Goal: Navigation & Orientation: Understand site structure

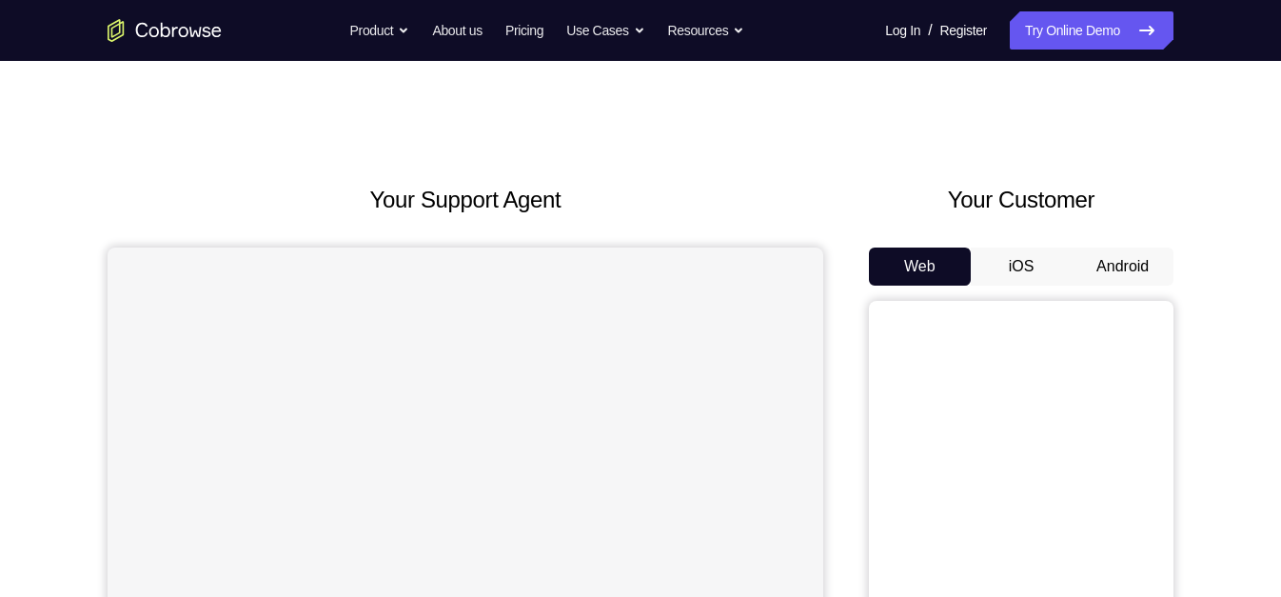
click at [1134, 281] on button "Android" at bounding box center [1123, 266] width 102 height 38
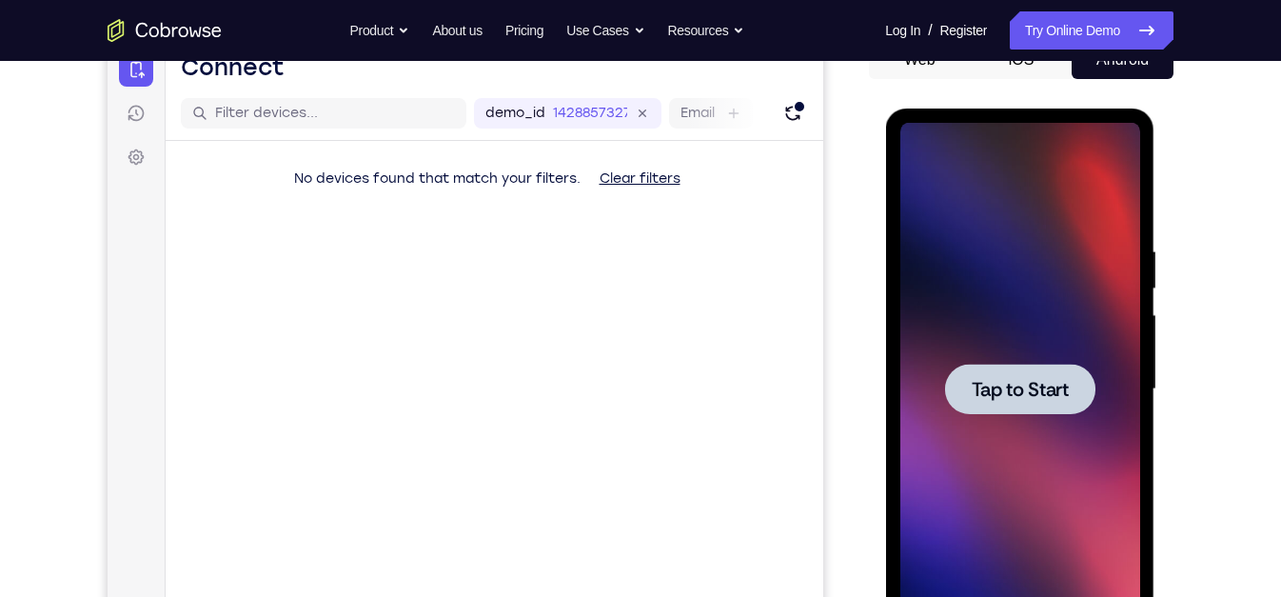
click at [943, 329] on div at bounding box center [1019, 389] width 240 height 533
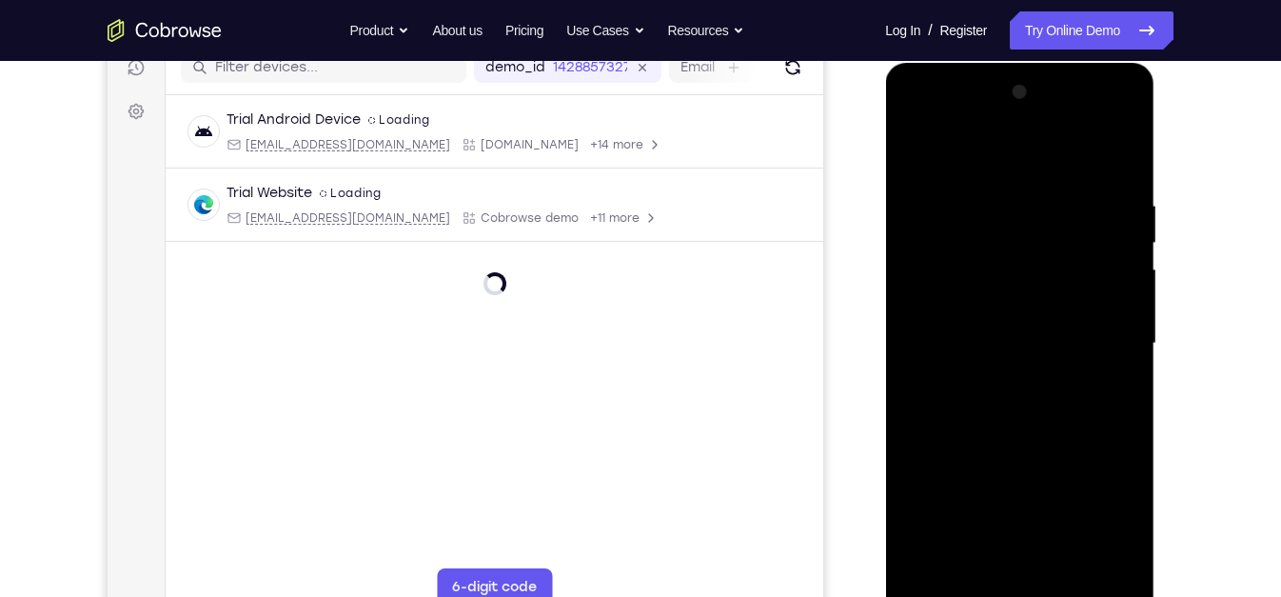
scroll to position [253, 0]
click at [1028, 535] on div at bounding box center [1019, 342] width 240 height 533
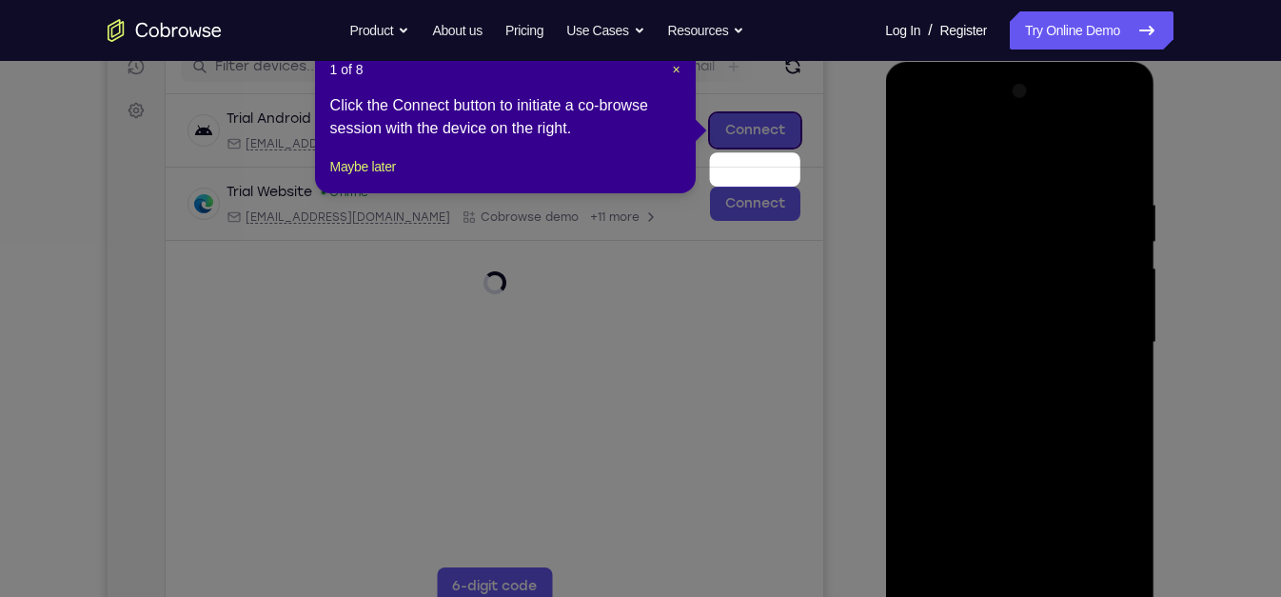
scroll to position [211, 0]
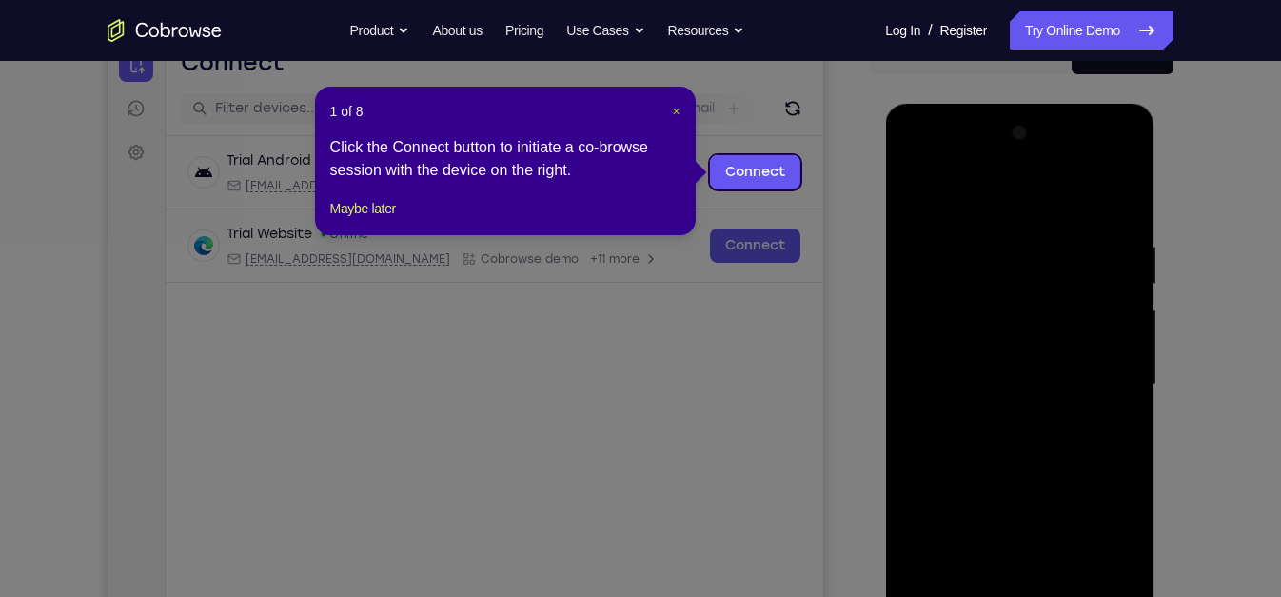
click at [675, 114] on span "×" at bounding box center [676, 111] width 8 height 15
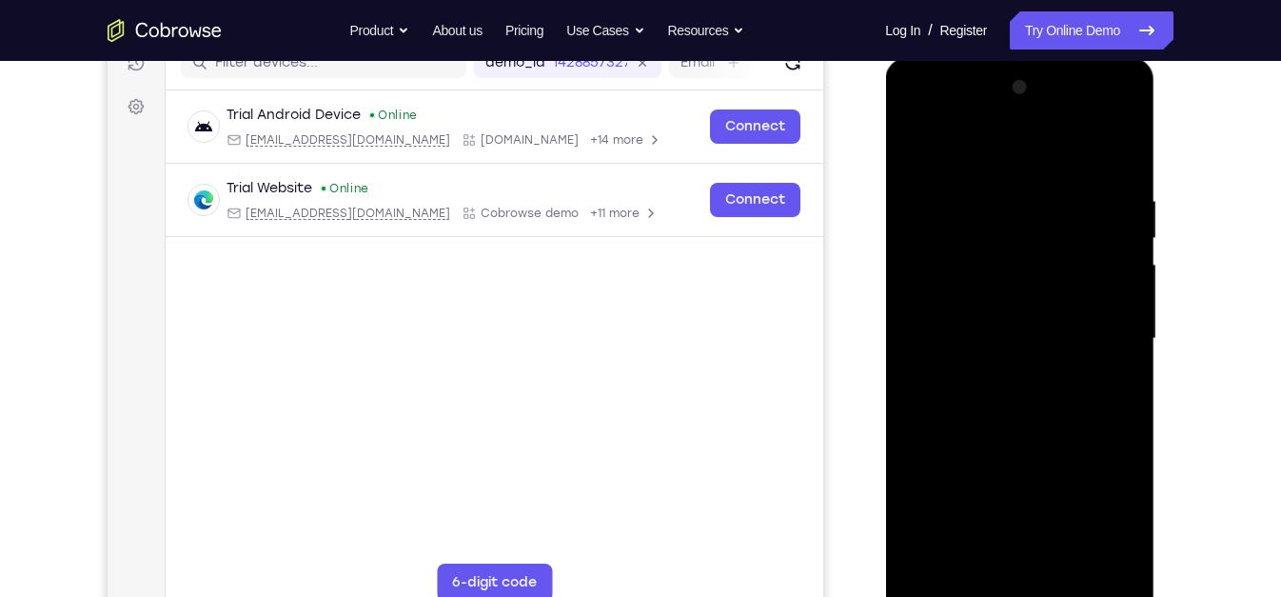
scroll to position [258, 0]
click at [1021, 594] on div at bounding box center [1019, 337] width 240 height 533
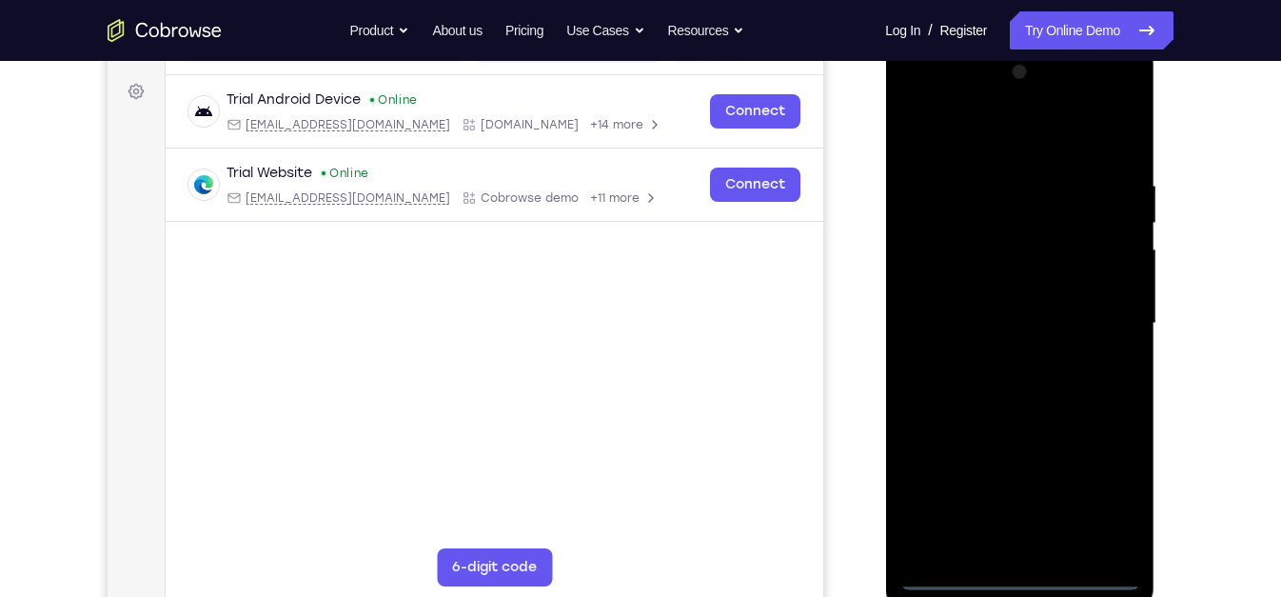
scroll to position [276, 0]
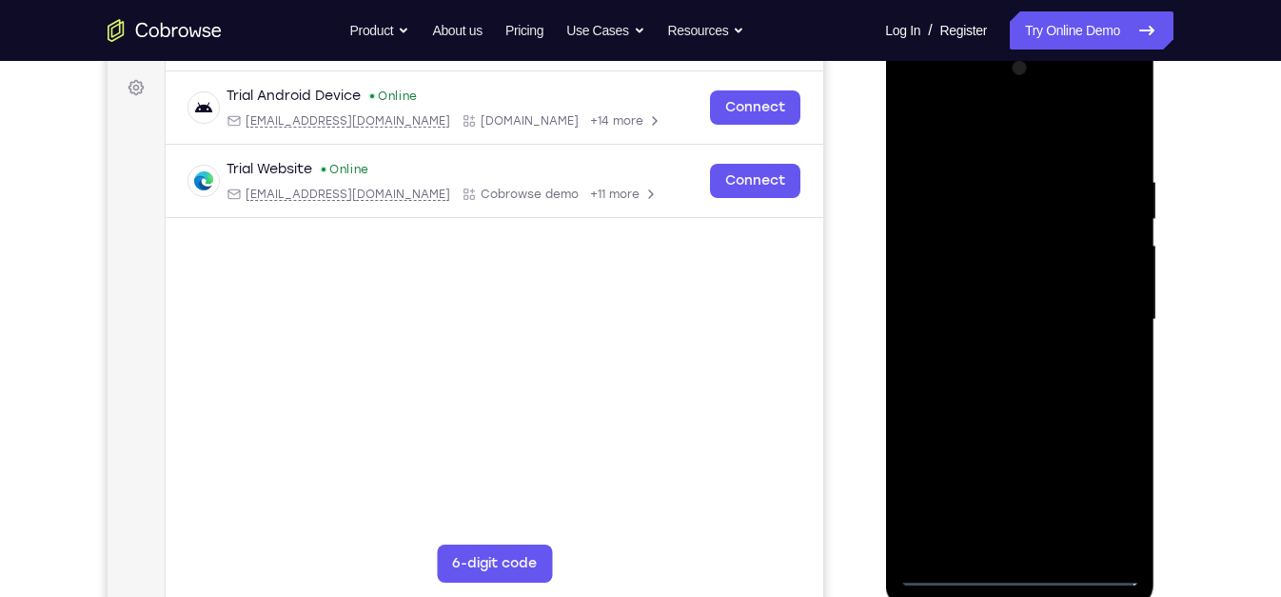
click at [1106, 502] on div at bounding box center [1019, 319] width 240 height 533
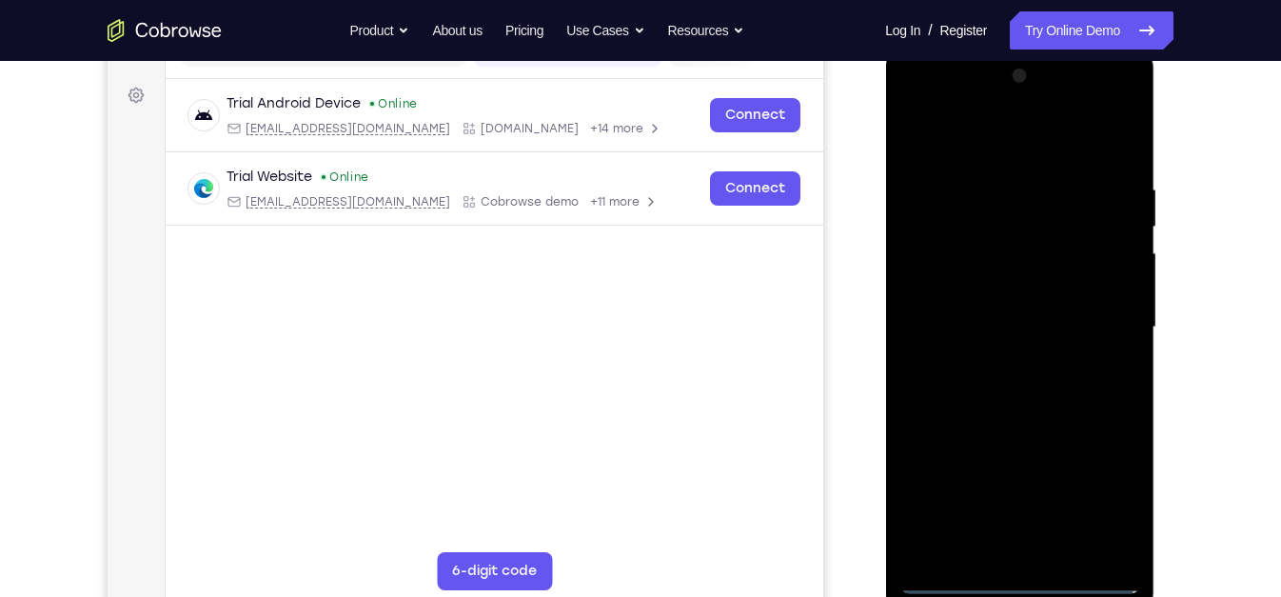
scroll to position [267, 0]
click at [996, 147] on div at bounding box center [1019, 328] width 240 height 533
click at [1092, 338] on div at bounding box center [1019, 328] width 240 height 533
click at [995, 358] on div at bounding box center [1019, 328] width 240 height 533
click at [994, 328] on div at bounding box center [1019, 328] width 240 height 533
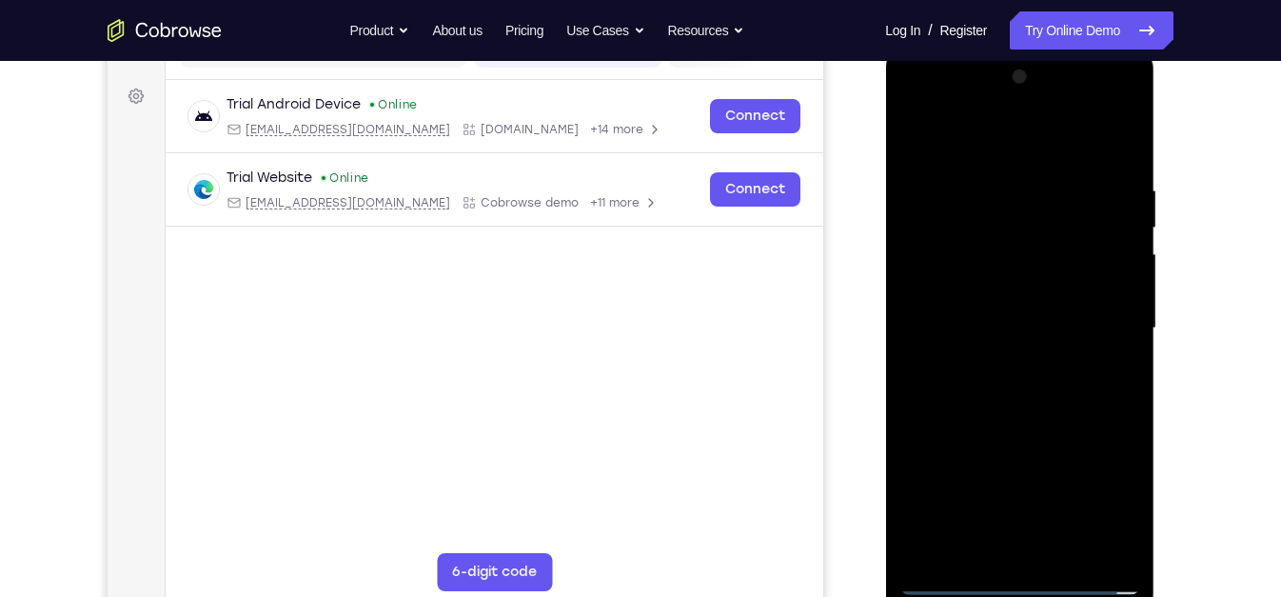
click at [1005, 289] on div at bounding box center [1019, 328] width 240 height 533
click at [1016, 333] on div at bounding box center [1019, 328] width 240 height 533
click at [1044, 417] on div at bounding box center [1019, 328] width 240 height 533
drag, startPoint x: 1047, startPoint y: 129, endPoint x: 1068, endPoint y: 62, distance: 70.7
click at [1068, 62] on div at bounding box center [1019, 328] width 240 height 533
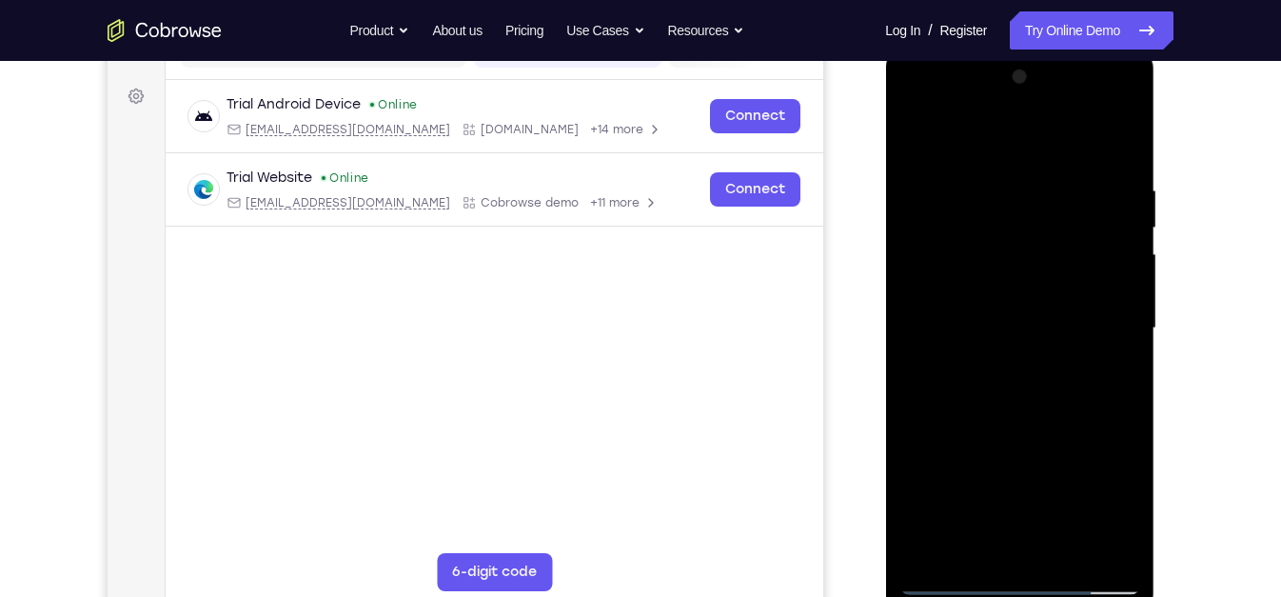
click at [1127, 140] on div at bounding box center [1019, 328] width 240 height 533
click at [959, 308] on div at bounding box center [1019, 328] width 240 height 533
click at [919, 121] on div at bounding box center [1019, 328] width 240 height 533
click at [942, 266] on div at bounding box center [1019, 328] width 240 height 533
click at [1131, 133] on div at bounding box center [1019, 328] width 240 height 533
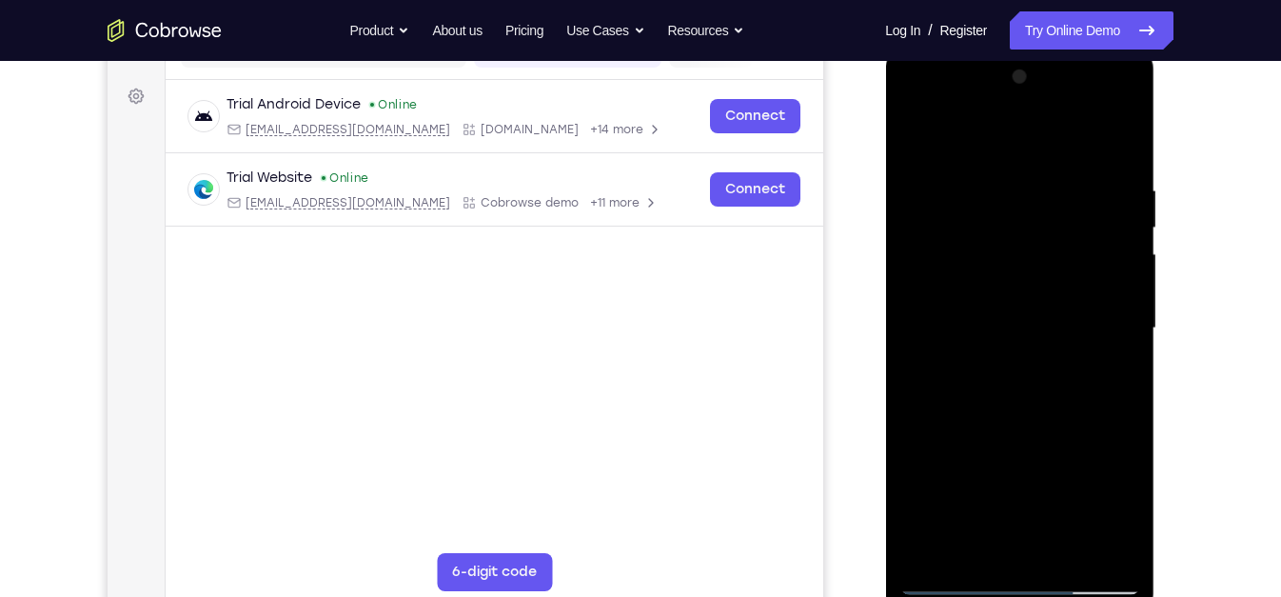
click at [1065, 176] on div at bounding box center [1019, 328] width 240 height 533
drag, startPoint x: 995, startPoint y: 303, endPoint x: 1009, endPoint y: 225, distance: 79.3
click at [1009, 225] on div at bounding box center [1019, 328] width 240 height 533
drag, startPoint x: 994, startPoint y: 361, endPoint x: 1002, endPoint y: 241, distance: 120.2
click at [1002, 241] on div at bounding box center [1019, 328] width 240 height 533
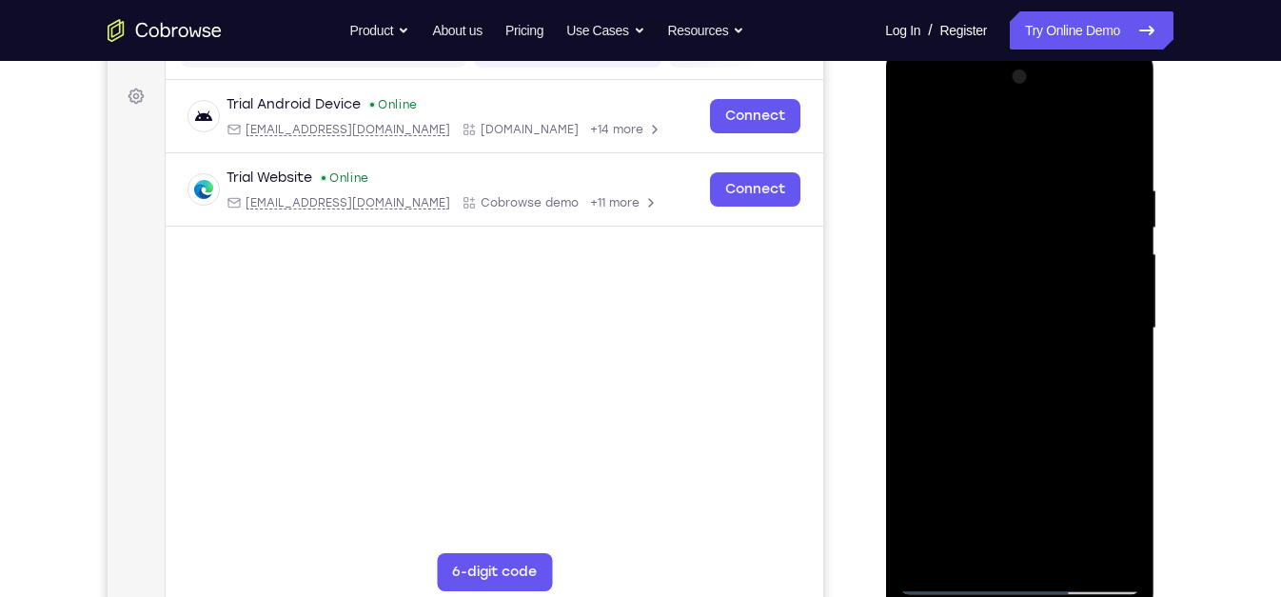
drag, startPoint x: 1003, startPoint y: 366, endPoint x: 1005, endPoint y: 306, distance: 60.9
click at [1005, 306] on div at bounding box center [1019, 328] width 240 height 533
click at [968, 294] on div at bounding box center [1019, 328] width 240 height 533
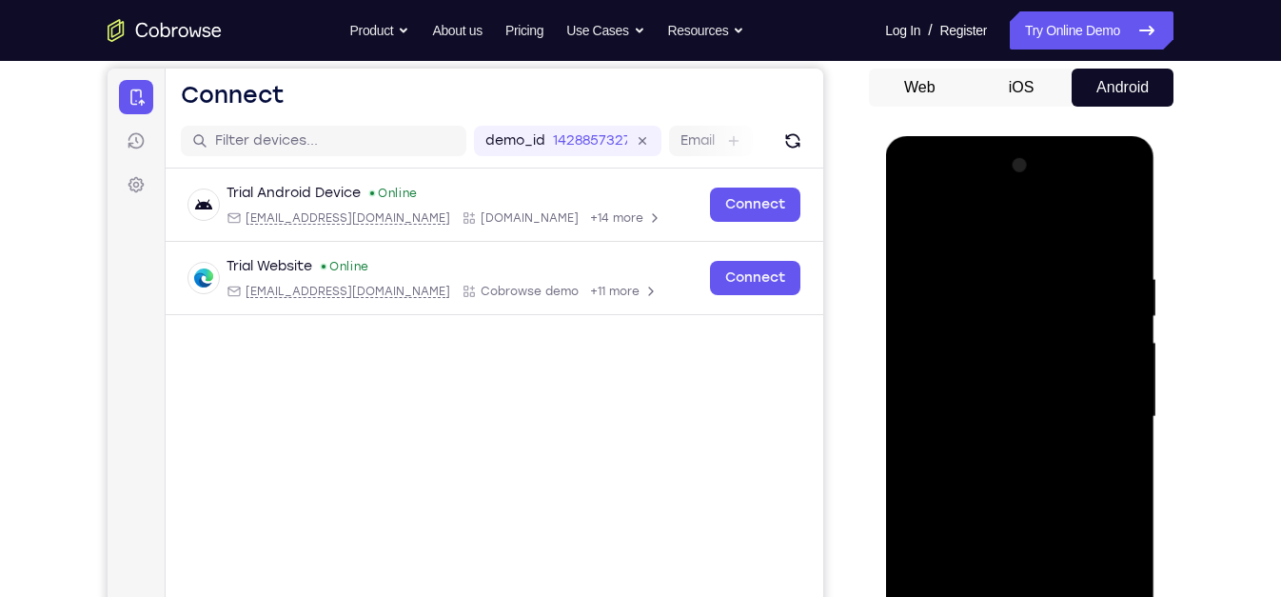
scroll to position [179, 0]
drag, startPoint x: 970, startPoint y: 355, endPoint x: 959, endPoint y: 427, distance: 73.1
click at [959, 427] on div at bounding box center [1019, 416] width 240 height 533
click at [916, 229] on div at bounding box center [1019, 416] width 240 height 533
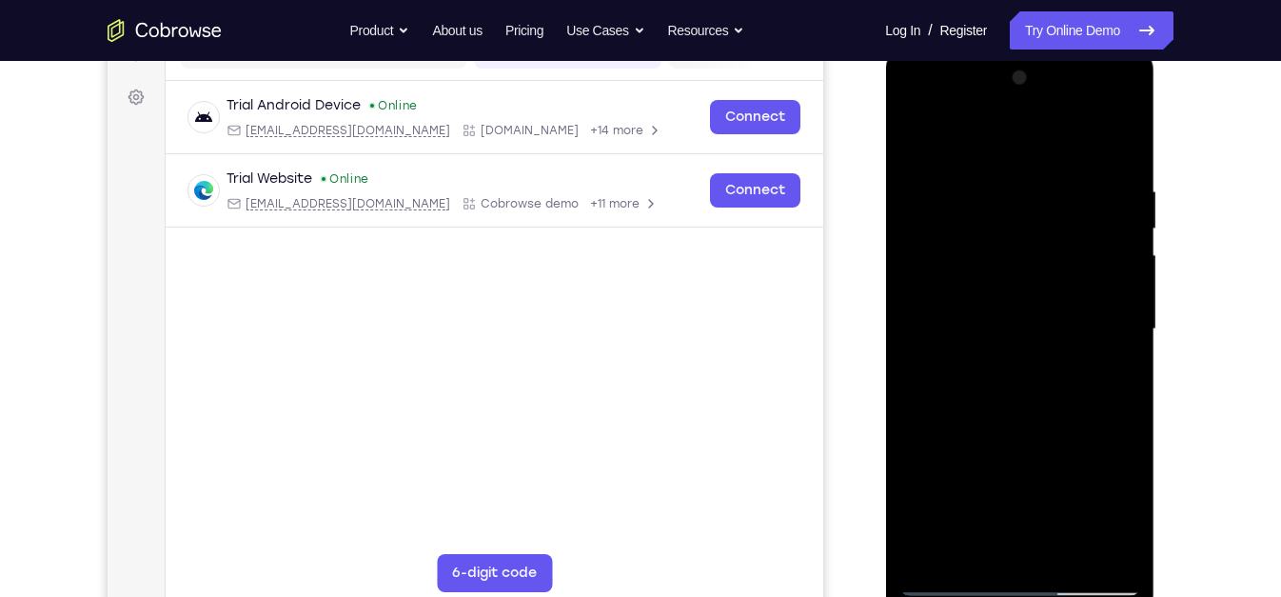
scroll to position [267, 0]
drag, startPoint x: 1001, startPoint y: 374, endPoint x: 1005, endPoint y: 340, distance: 34.5
click at [1005, 340] on div at bounding box center [1019, 328] width 240 height 533
click at [1070, 281] on div at bounding box center [1019, 328] width 240 height 533
drag, startPoint x: 987, startPoint y: 345, endPoint x: 994, endPoint y: 284, distance: 61.3
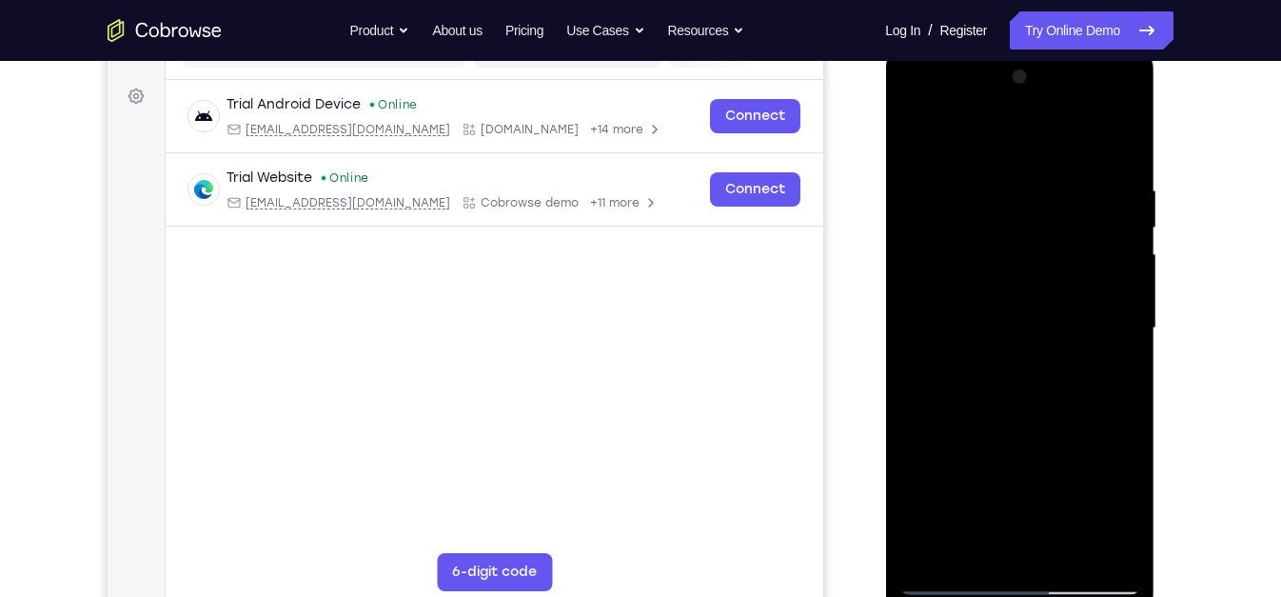
click at [994, 284] on div at bounding box center [1019, 328] width 240 height 533
drag, startPoint x: 991, startPoint y: 376, endPoint x: 996, endPoint y: 272, distance: 103.9
click at [996, 272] on div at bounding box center [1019, 328] width 240 height 533
drag, startPoint x: 996, startPoint y: 367, endPoint x: 1000, endPoint y: 296, distance: 71.5
click at [1000, 296] on div at bounding box center [1019, 328] width 240 height 533
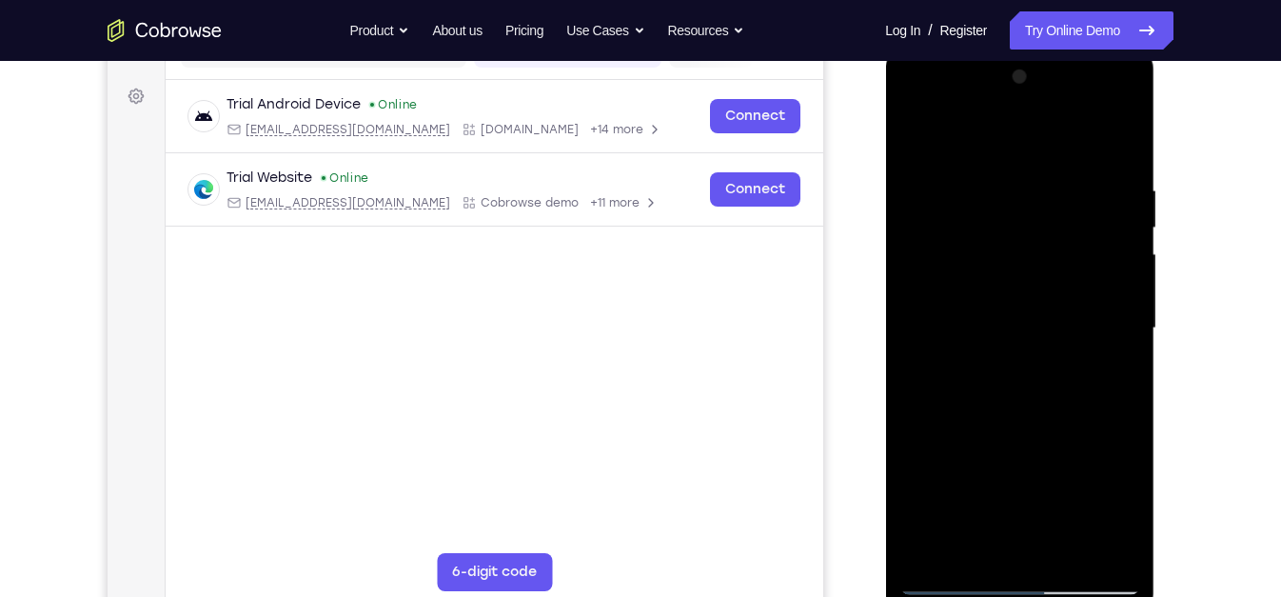
click at [965, 358] on div at bounding box center [1019, 328] width 240 height 533
drag, startPoint x: 1018, startPoint y: 273, endPoint x: 1011, endPoint y: 345, distance: 71.8
click at [1011, 345] on div at bounding box center [1019, 328] width 240 height 533
click at [916, 139] on div at bounding box center [1019, 328] width 240 height 533
drag, startPoint x: 1017, startPoint y: 429, endPoint x: 1025, endPoint y: 227, distance: 201.9
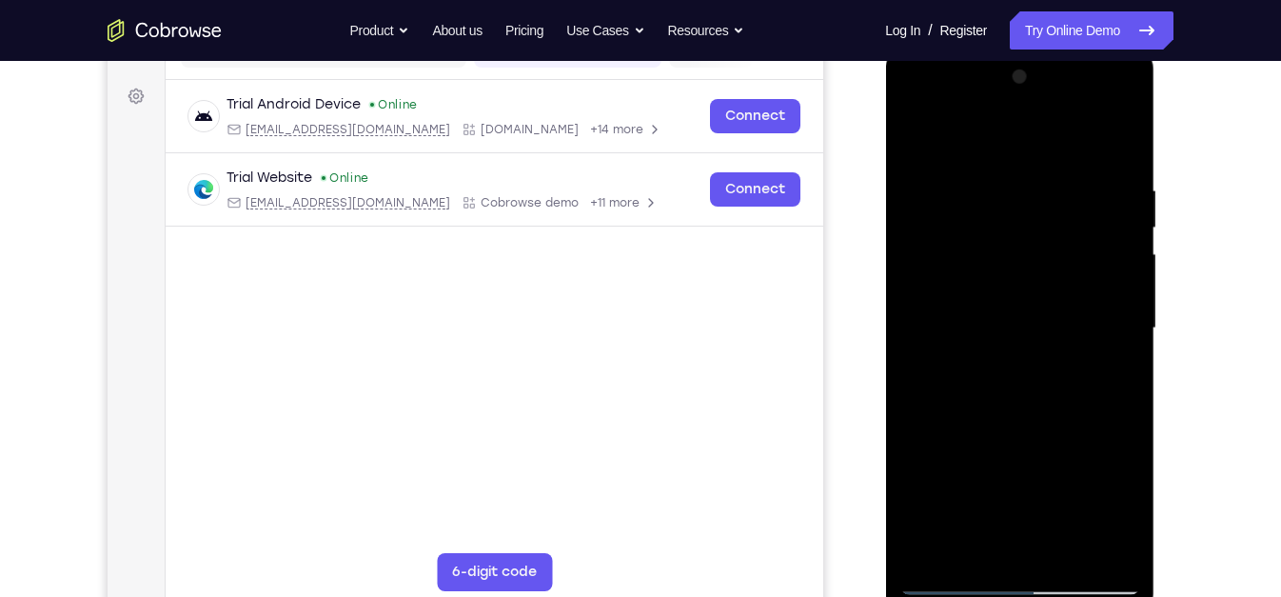
click at [1025, 227] on div at bounding box center [1019, 328] width 240 height 533
drag, startPoint x: 994, startPoint y: 408, endPoint x: 1000, endPoint y: 324, distance: 85.0
click at [1000, 324] on div at bounding box center [1019, 328] width 240 height 533
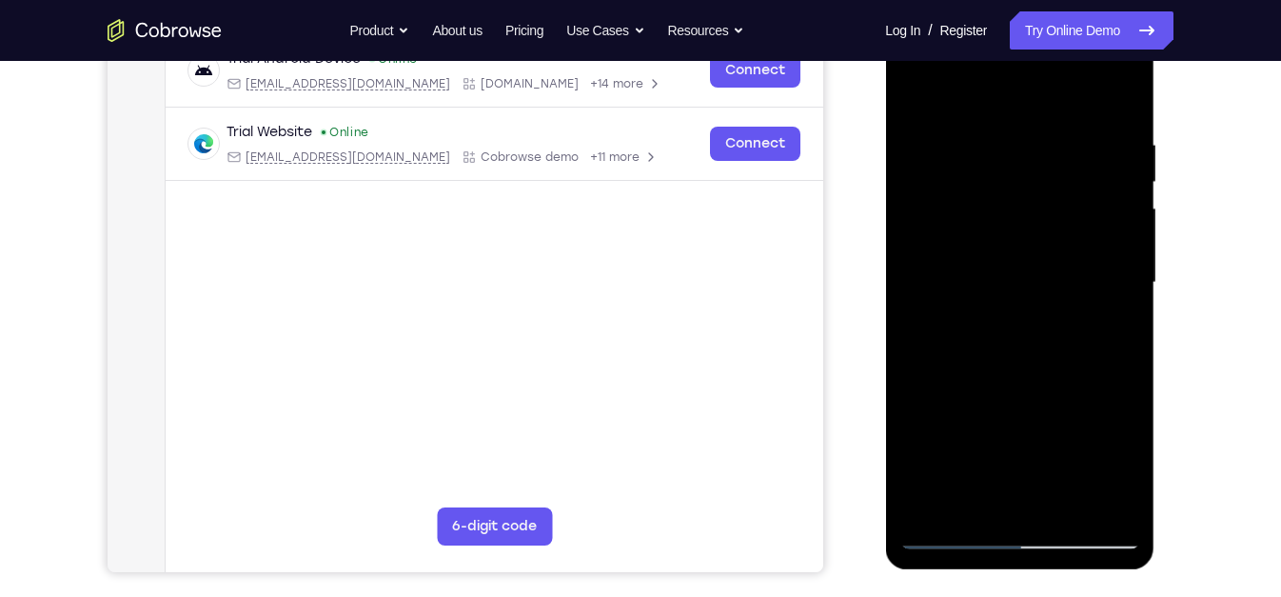
scroll to position [312, 0]
drag, startPoint x: 967, startPoint y: 321, endPoint x: 980, endPoint y: 253, distance: 68.9
click at [980, 253] on div at bounding box center [1019, 283] width 240 height 533
click at [961, 238] on div at bounding box center [1019, 283] width 240 height 533
drag, startPoint x: 983, startPoint y: 274, endPoint x: 977, endPoint y: 376, distance: 102.1
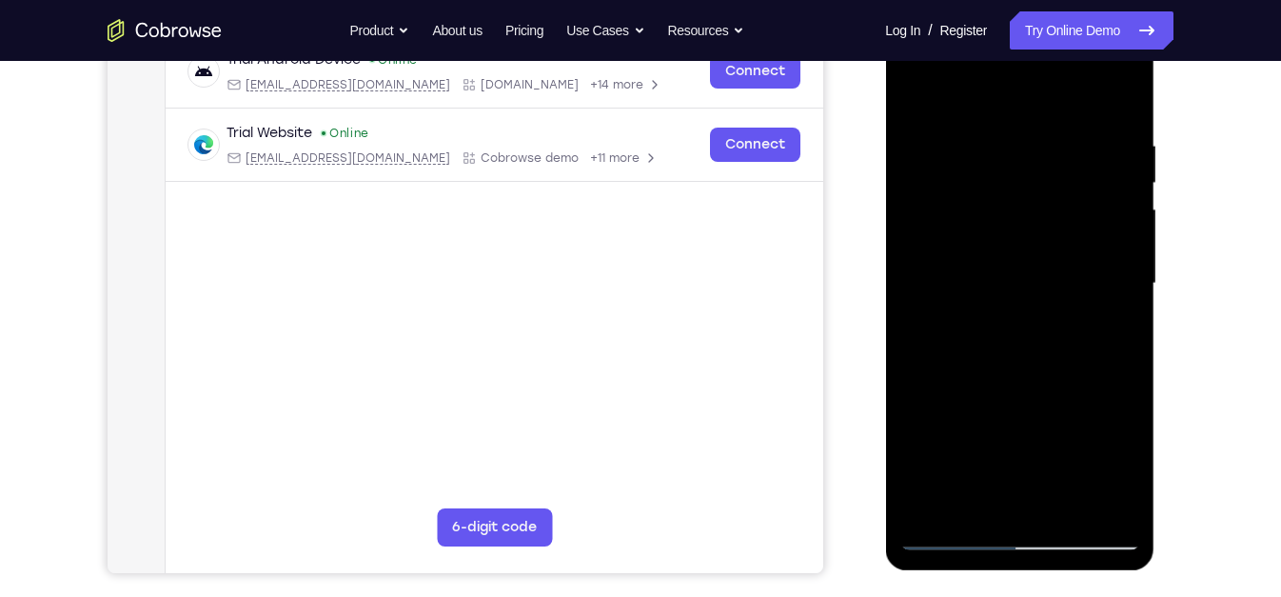
click at [977, 376] on div at bounding box center [1019, 283] width 240 height 533
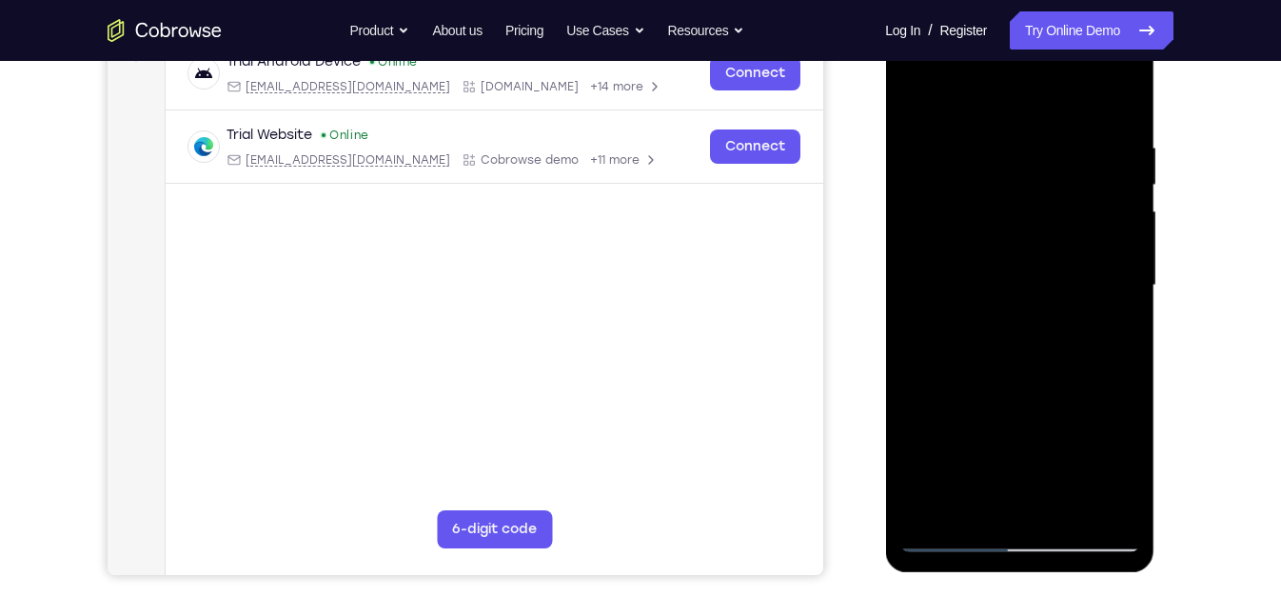
click at [959, 539] on div at bounding box center [1019, 285] width 240 height 533
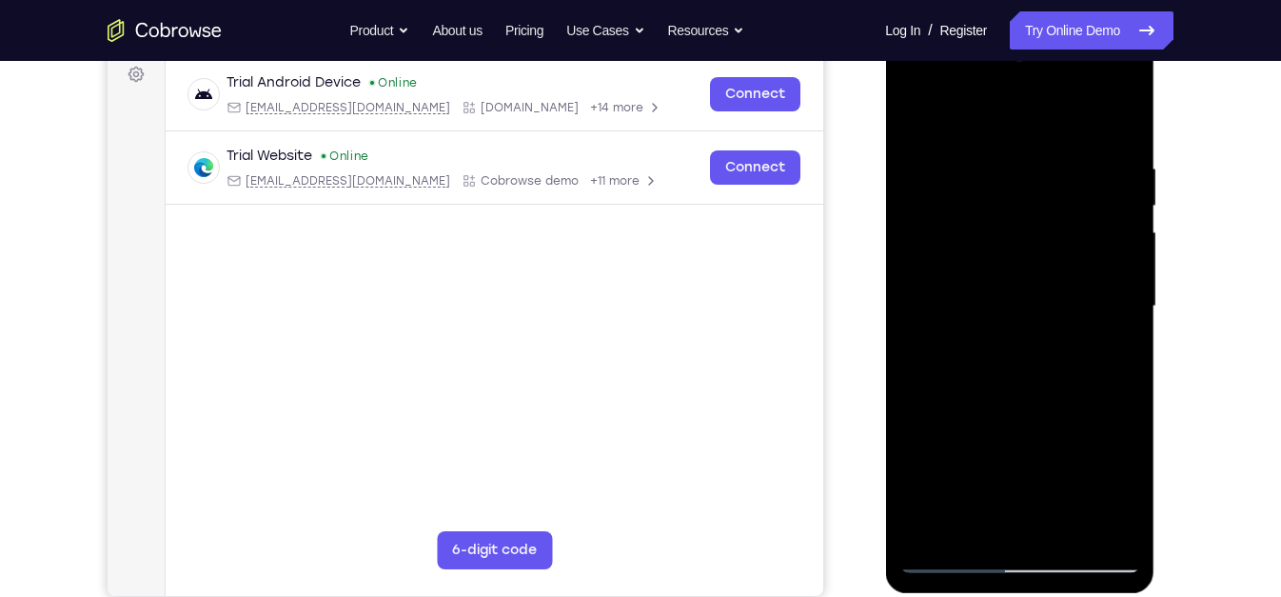
drag, startPoint x: 1018, startPoint y: 424, endPoint x: 1050, endPoint y: 245, distance: 181.7
click at [1050, 245] on div at bounding box center [1019, 306] width 240 height 533
drag, startPoint x: 989, startPoint y: 306, endPoint x: 958, endPoint y: 464, distance: 160.0
click at [958, 464] on div at bounding box center [1019, 306] width 240 height 533
click at [1047, 181] on div at bounding box center [1019, 306] width 240 height 533
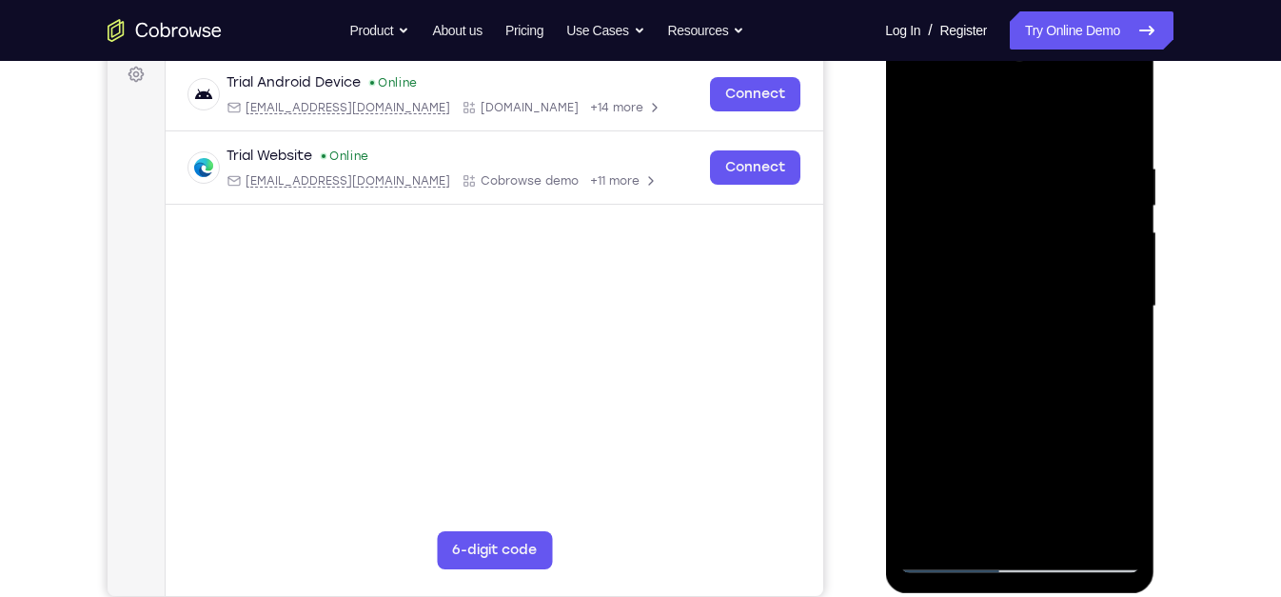
click at [1094, 184] on div at bounding box center [1019, 306] width 240 height 533
drag, startPoint x: 970, startPoint y: 256, endPoint x: 986, endPoint y: 148, distance: 109.7
click at [986, 148] on div at bounding box center [1019, 306] width 240 height 533
drag, startPoint x: 964, startPoint y: 401, endPoint x: 986, endPoint y: 236, distance: 166.1
click at [986, 236] on div at bounding box center [1019, 306] width 240 height 533
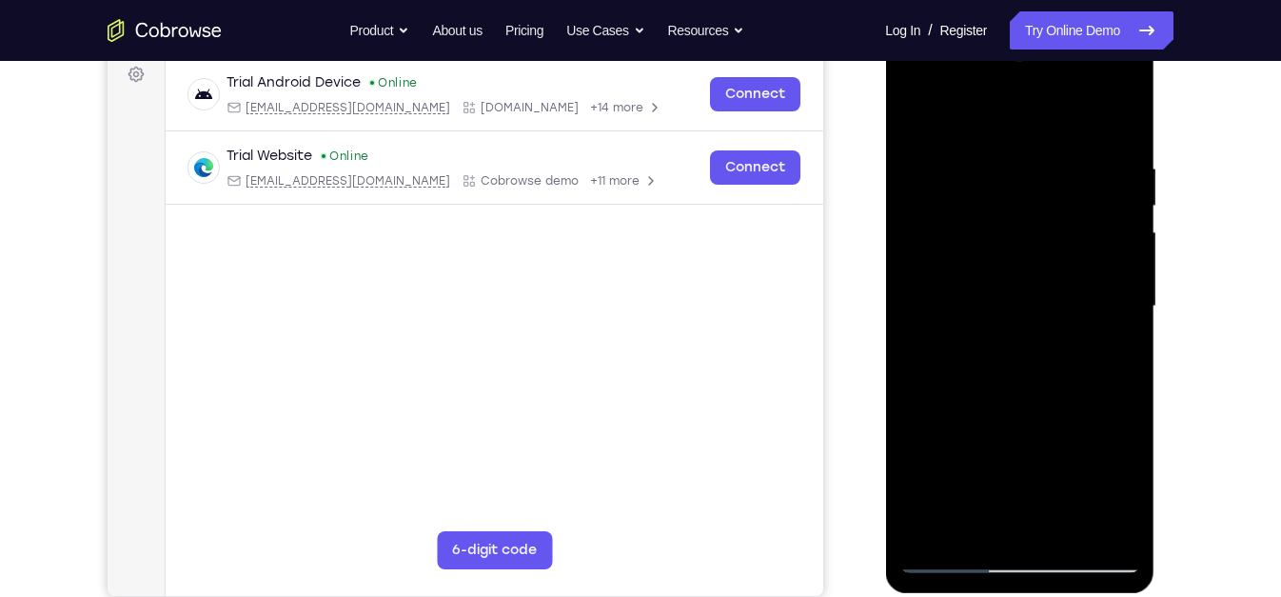
drag, startPoint x: 964, startPoint y: 408, endPoint x: 988, endPoint y: 254, distance: 156.0
click at [988, 254] on div at bounding box center [1019, 306] width 240 height 533
drag, startPoint x: 986, startPoint y: 408, endPoint x: 1001, endPoint y: 306, distance: 103.9
click at [1001, 306] on div at bounding box center [1019, 306] width 240 height 533
drag, startPoint x: 949, startPoint y: 445, endPoint x: 974, endPoint y: 279, distance: 168.4
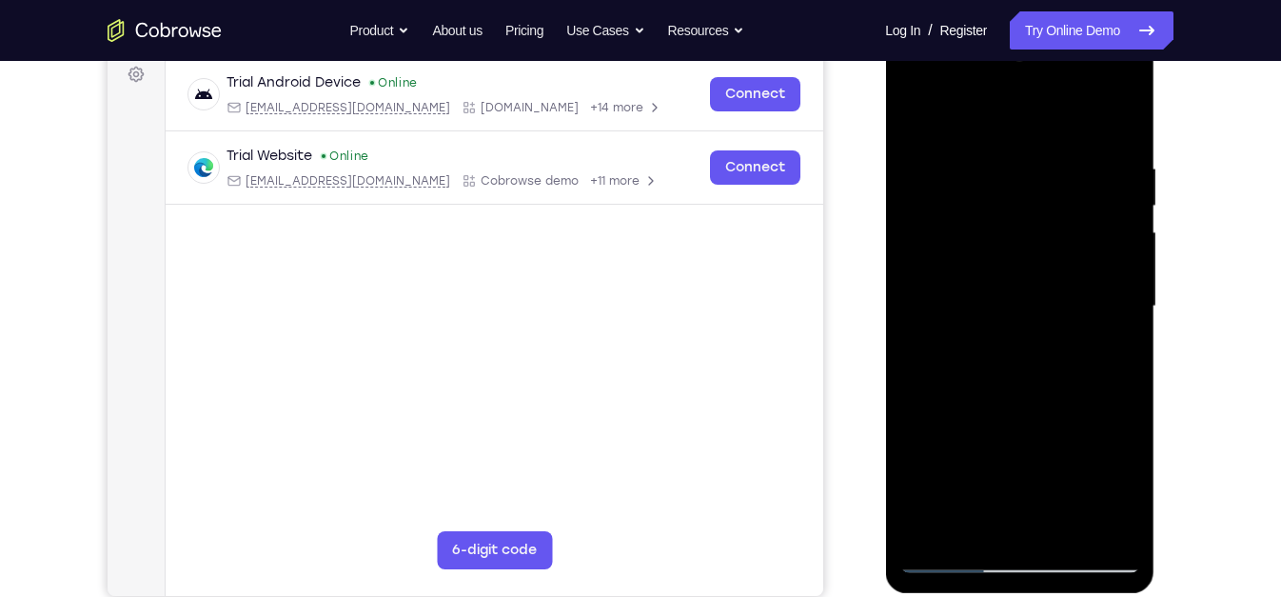
click at [974, 279] on div at bounding box center [1019, 306] width 240 height 533
drag, startPoint x: 968, startPoint y: 442, endPoint x: 982, endPoint y: 256, distance: 186.1
click at [982, 256] on div at bounding box center [1019, 306] width 240 height 533
click at [953, 347] on div at bounding box center [1019, 306] width 240 height 533
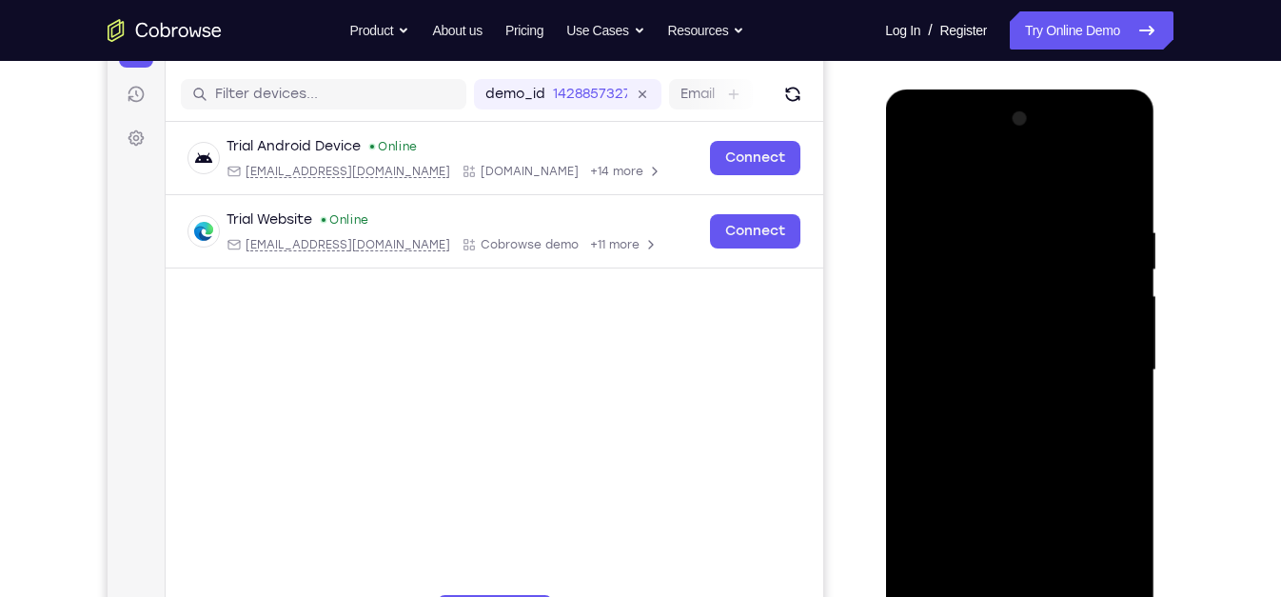
scroll to position [237, 0]
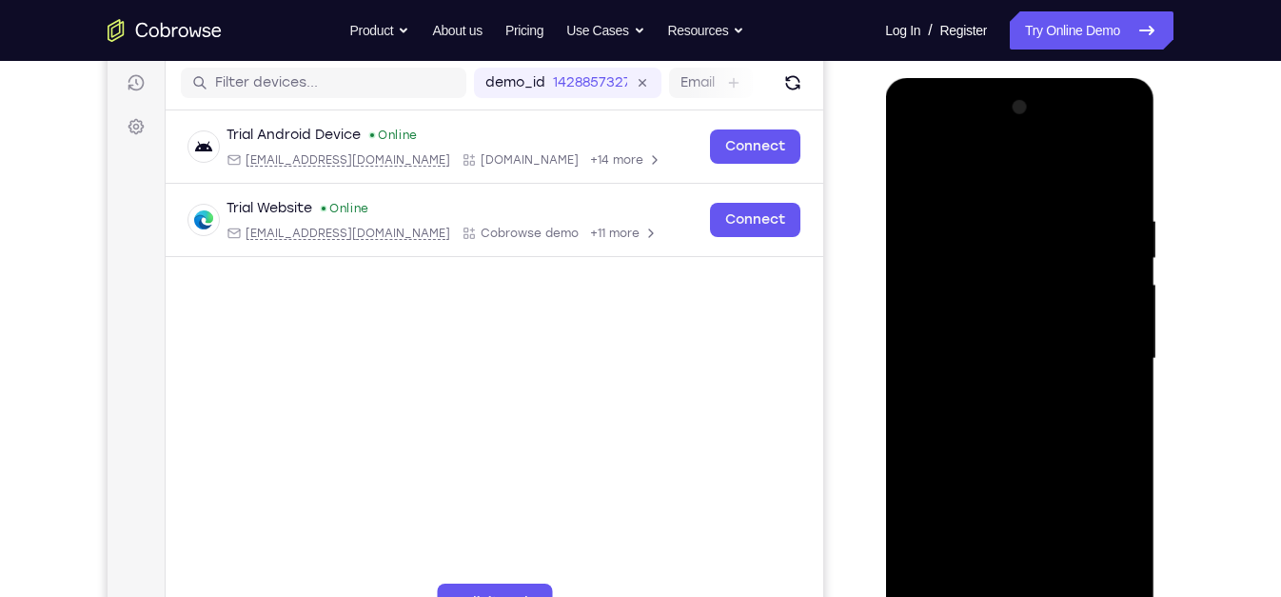
drag, startPoint x: 1024, startPoint y: 327, endPoint x: 969, endPoint y: 542, distance: 221.1
click at [969, 542] on div at bounding box center [1019, 358] width 240 height 533
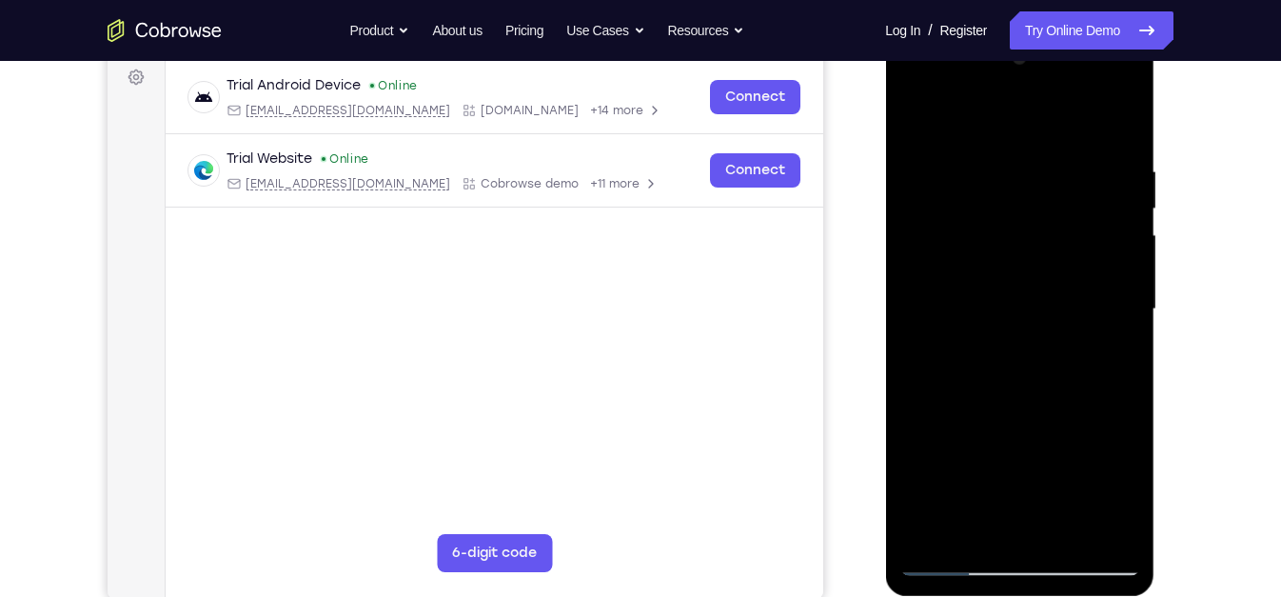
scroll to position [284, 0]
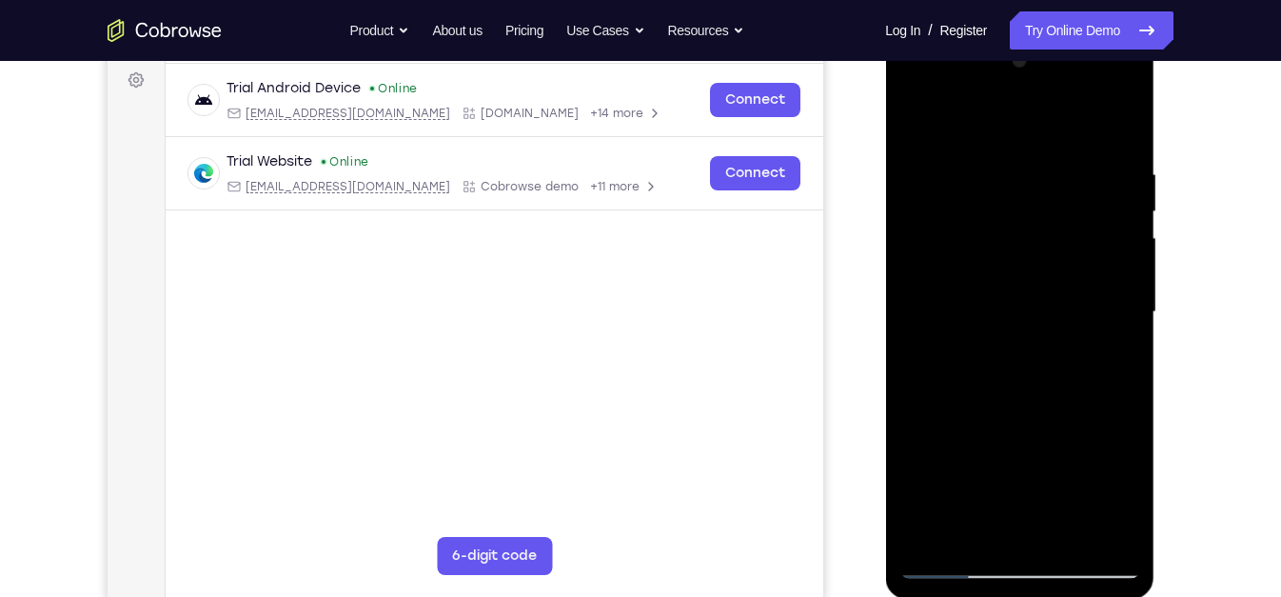
drag, startPoint x: 989, startPoint y: 269, endPoint x: 949, endPoint y: 474, distance: 208.5
click at [949, 474] on div at bounding box center [1019, 312] width 240 height 533
drag, startPoint x: 1048, startPoint y: 155, endPoint x: 955, endPoint y: 503, distance: 360.6
click at [955, 503] on div at bounding box center [1019, 312] width 240 height 533
drag, startPoint x: 983, startPoint y: 336, endPoint x: 969, endPoint y: 442, distance: 106.6
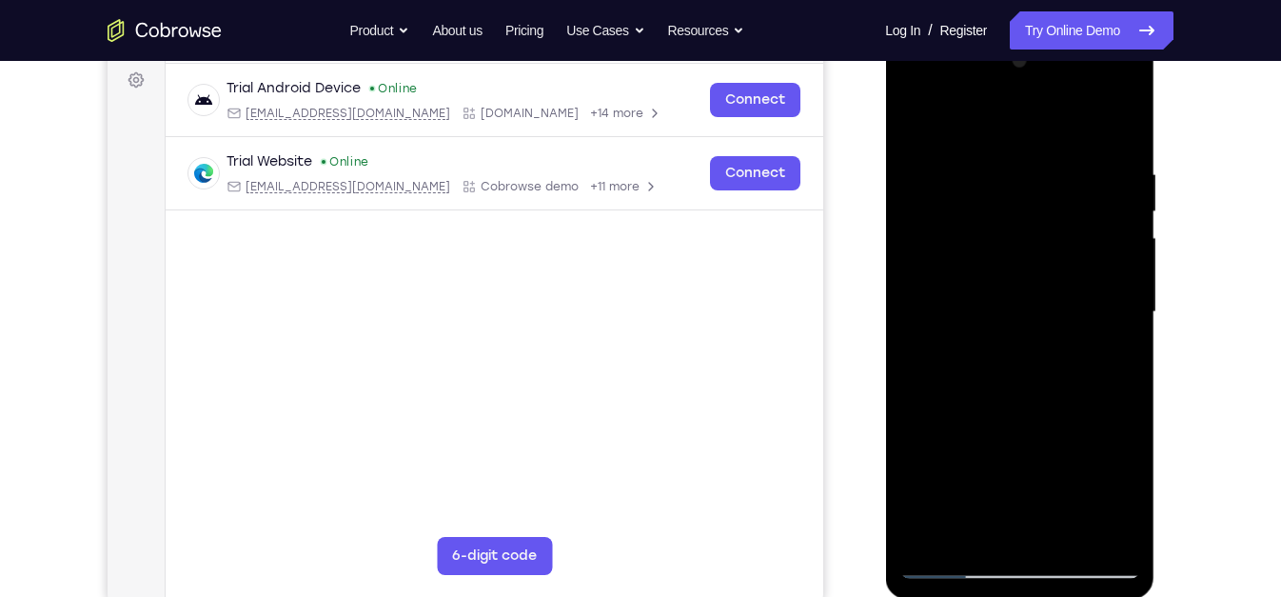
click at [969, 442] on div at bounding box center [1019, 312] width 240 height 533
click at [922, 114] on div at bounding box center [1019, 312] width 240 height 533
drag, startPoint x: 940, startPoint y: 413, endPoint x: 1031, endPoint y: 94, distance: 331.4
click at [1031, 94] on div at bounding box center [1019, 312] width 240 height 533
drag, startPoint x: 960, startPoint y: 424, endPoint x: 978, endPoint y: 226, distance: 199.7
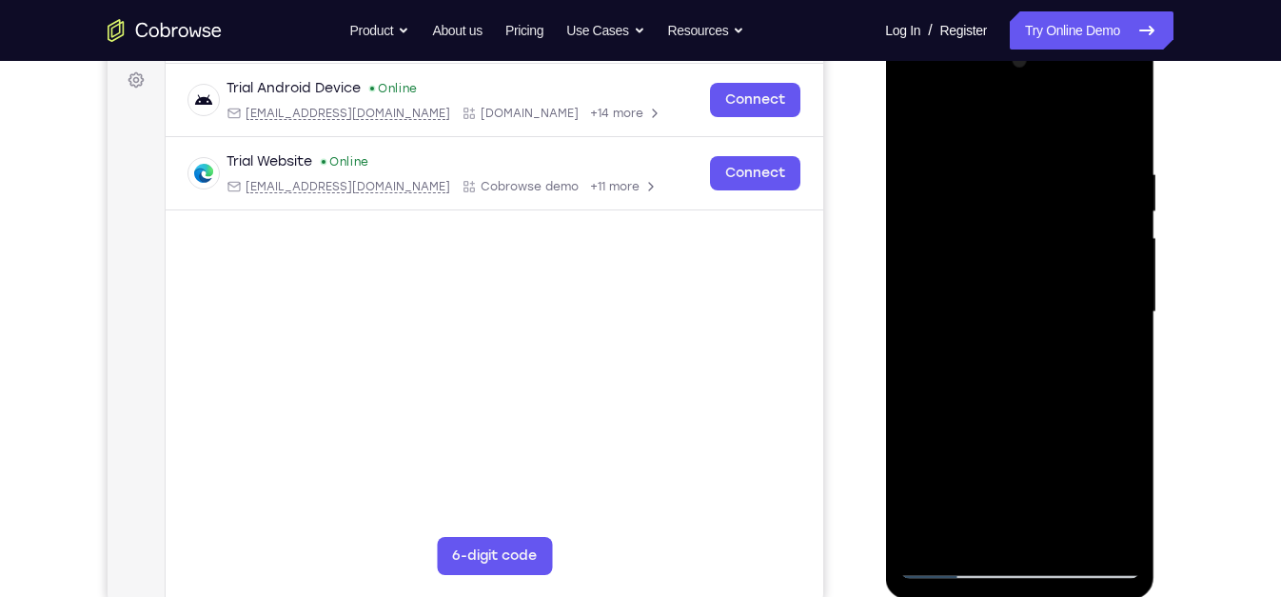
click at [978, 226] on div at bounding box center [1019, 312] width 240 height 533
drag, startPoint x: 958, startPoint y: 405, endPoint x: 966, endPoint y: 254, distance: 151.5
click at [966, 254] on div at bounding box center [1019, 312] width 240 height 533
drag, startPoint x: 992, startPoint y: 451, endPoint x: 999, endPoint y: 257, distance: 194.3
click at [999, 257] on div at bounding box center [1019, 312] width 240 height 533
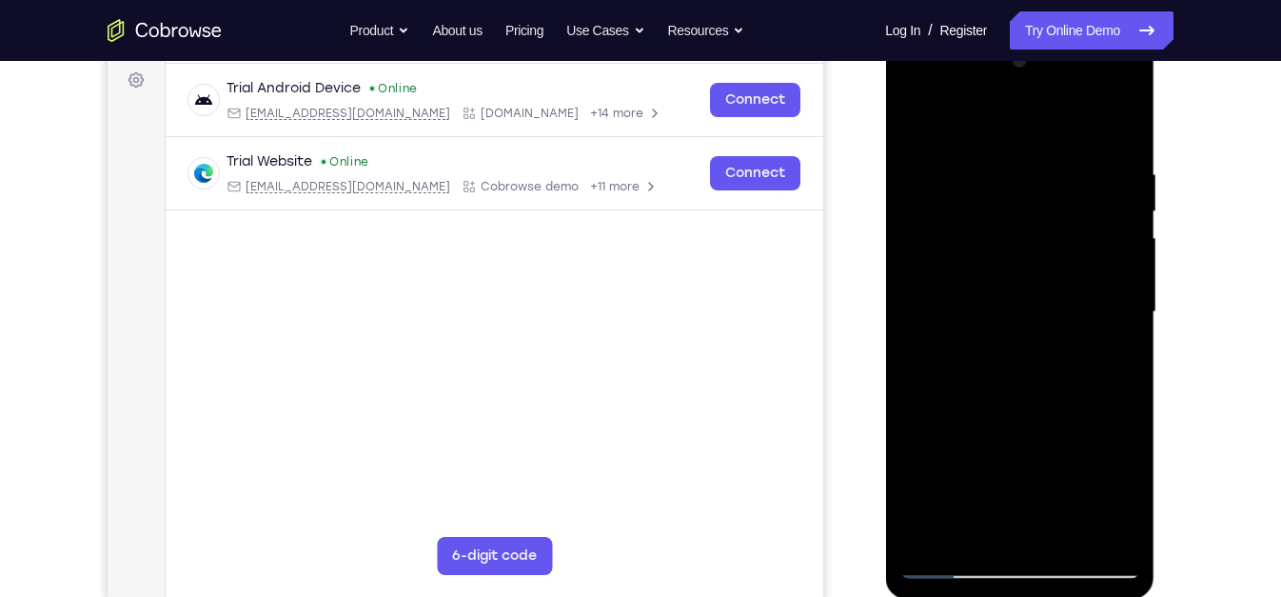
drag, startPoint x: 977, startPoint y: 392, endPoint x: 983, endPoint y: 316, distance: 76.4
click at [983, 316] on div at bounding box center [1019, 312] width 240 height 533
drag, startPoint x: 974, startPoint y: 424, endPoint x: 994, endPoint y: 294, distance: 131.0
click at [994, 294] on div at bounding box center [1019, 312] width 240 height 533
drag, startPoint x: 973, startPoint y: 371, endPoint x: 985, endPoint y: 246, distance: 126.2
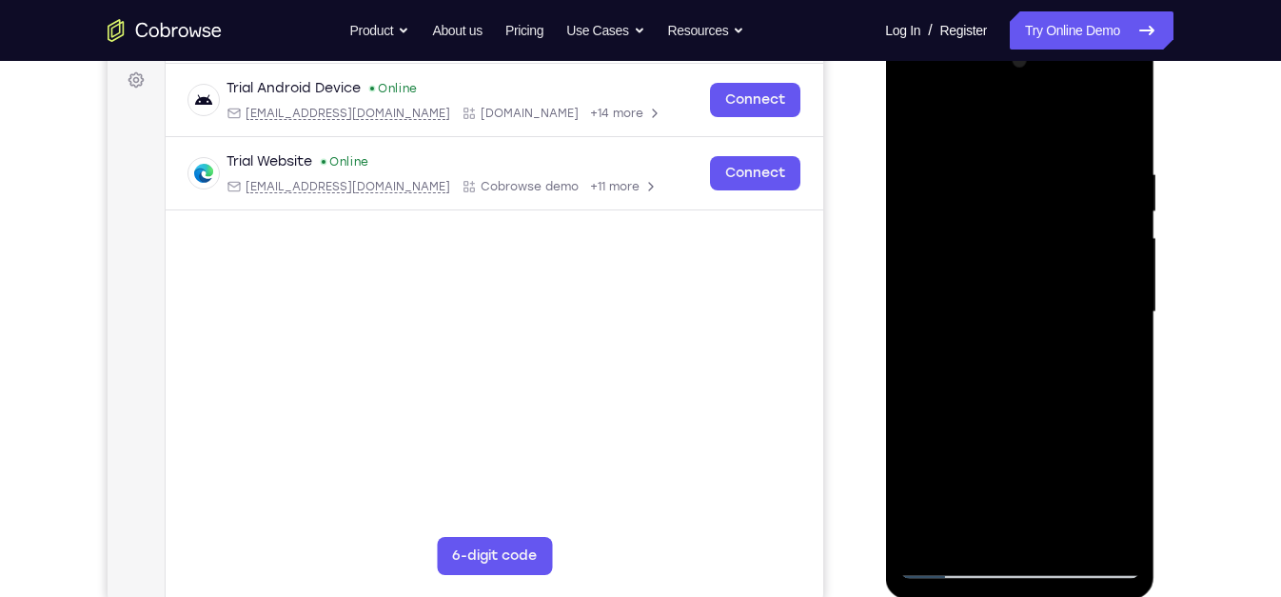
click at [985, 246] on div at bounding box center [1019, 312] width 240 height 533
drag, startPoint x: 996, startPoint y: 326, endPoint x: 937, endPoint y: 329, distance: 59.1
click at [937, 329] on div at bounding box center [1019, 312] width 240 height 533
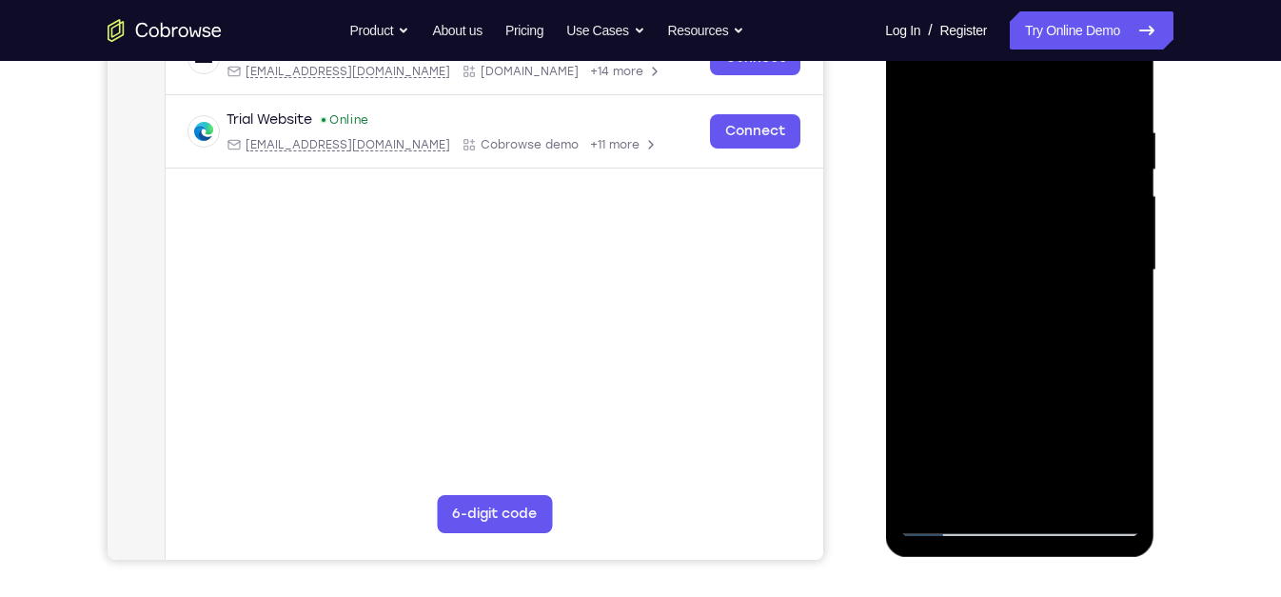
scroll to position [326, 0]
drag, startPoint x: 937, startPoint y: 287, endPoint x: 937, endPoint y: 249, distance: 38.1
click at [937, 249] on div at bounding box center [1019, 270] width 240 height 533
drag, startPoint x: 946, startPoint y: 329, endPoint x: 943, endPoint y: 271, distance: 58.1
click at [943, 271] on div at bounding box center [1019, 270] width 240 height 533
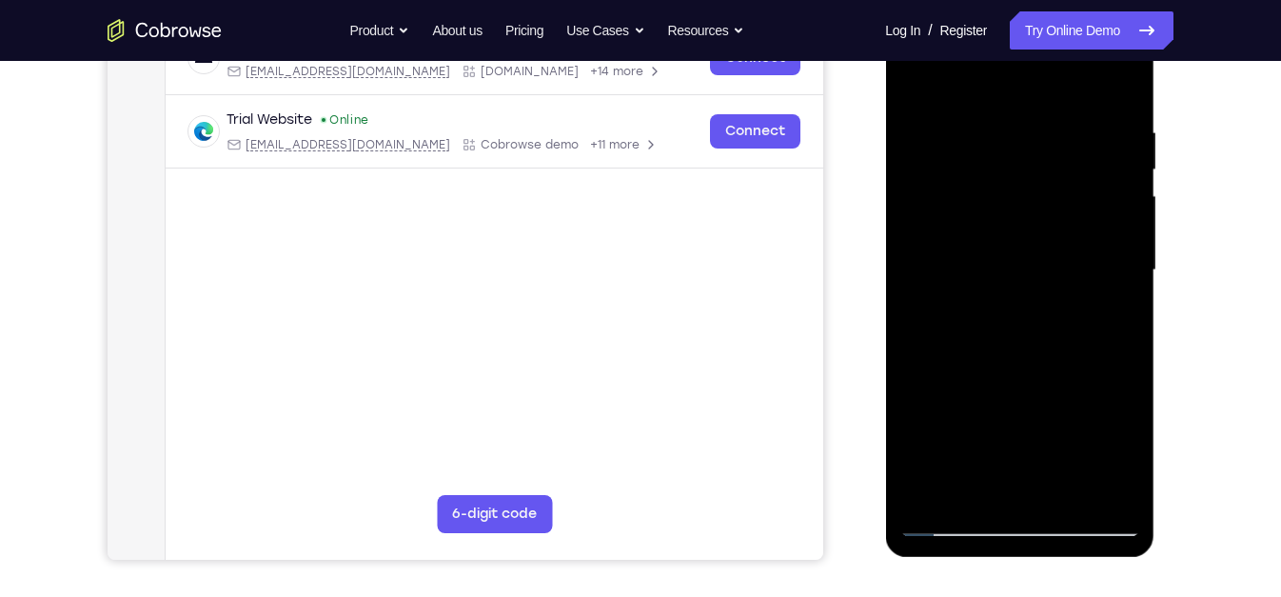
click at [954, 378] on div at bounding box center [1019, 270] width 240 height 533
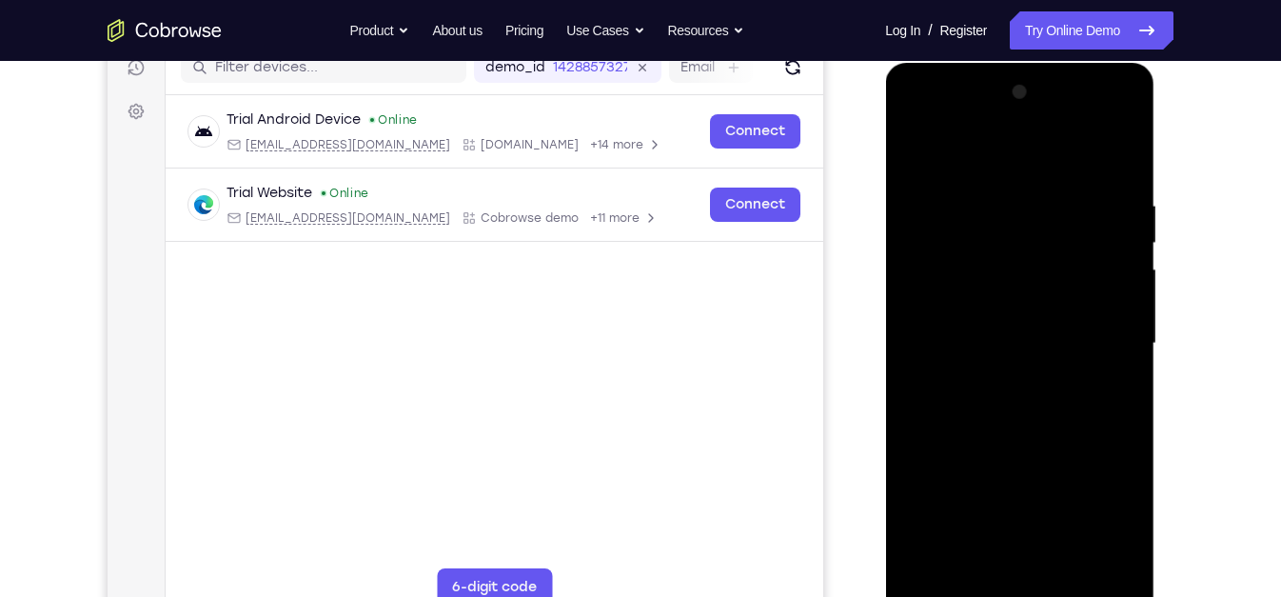
scroll to position [252, 0]
drag, startPoint x: 1004, startPoint y: 406, endPoint x: 1000, endPoint y: 453, distance: 46.8
click at [1000, 453] on div at bounding box center [1019, 343] width 240 height 533
click at [911, 149] on div at bounding box center [1019, 343] width 240 height 533
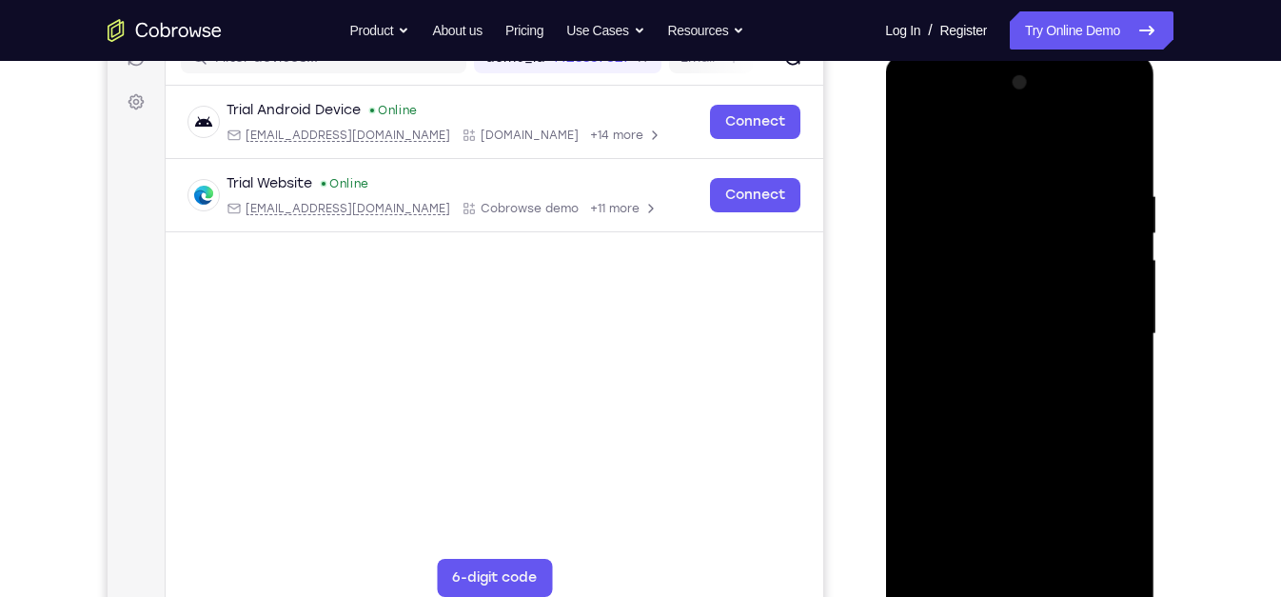
scroll to position [264, 0]
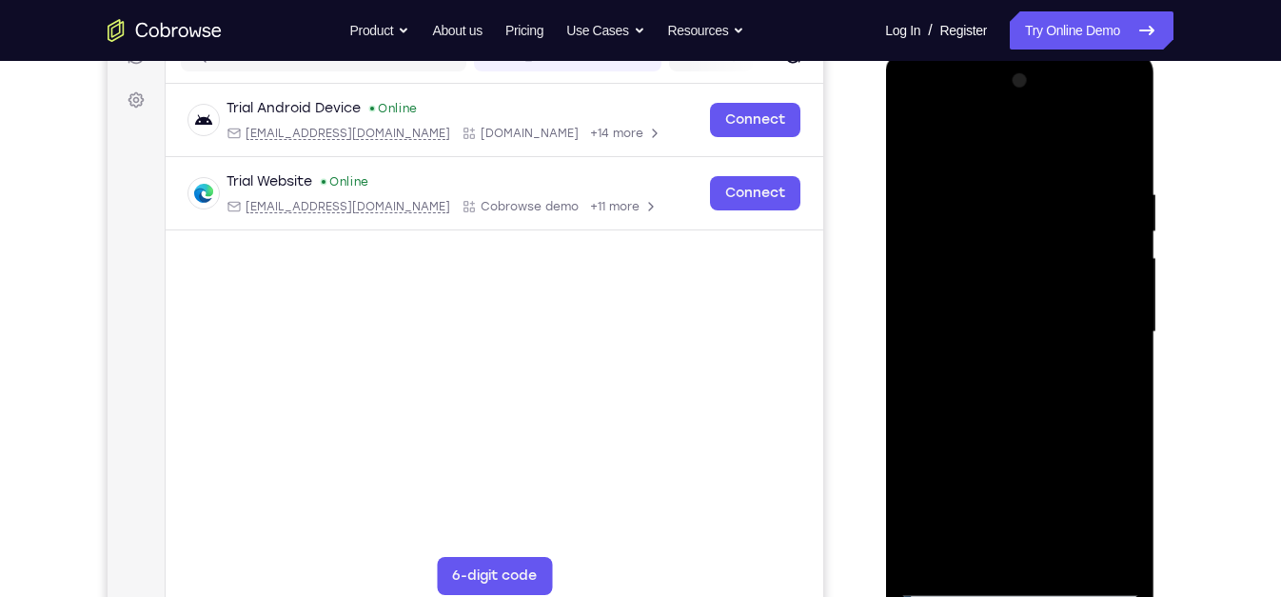
click at [919, 149] on div at bounding box center [1019, 332] width 240 height 533
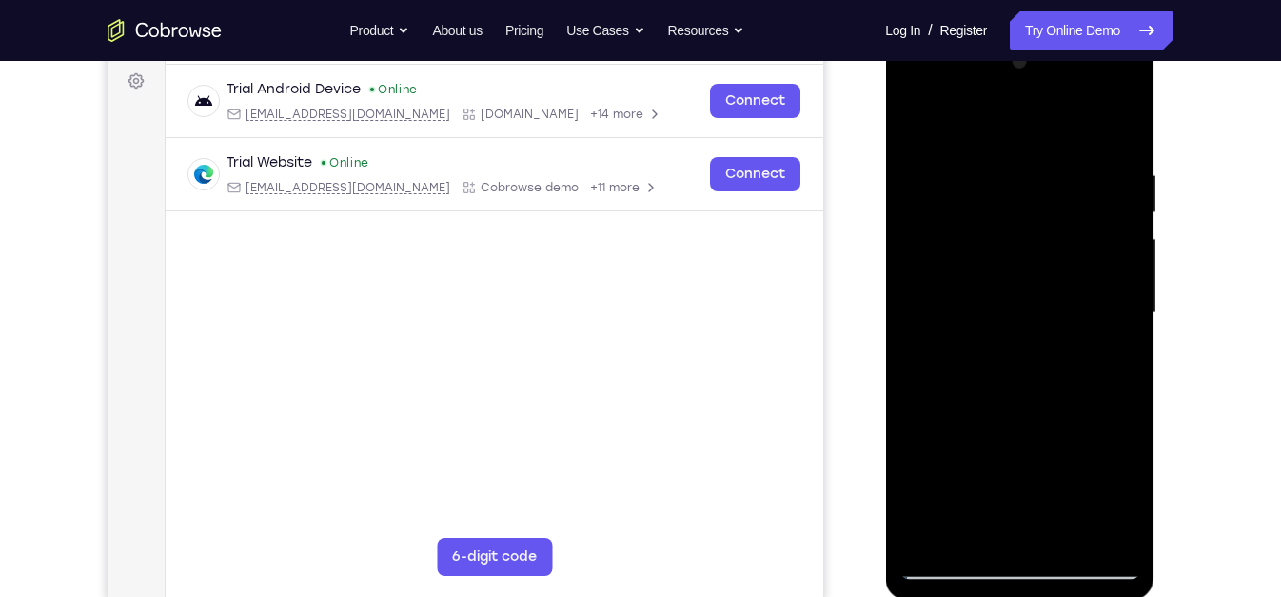
scroll to position [282, 0]
click at [972, 332] on div at bounding box center [1019, 314] width 240 height 533
drag, startPoint x: 1020, startPoint y: 332, endPoint x: 1031, endPoint y: 279, distance: 54.3
click at [1031, 279] on div at bounding box center [1019, 314] width 240 height 533
click at [931, 537] on div at bounding box center [1019, 314] width 240 height 533
